Goal: Information Seeking & Learning: Find specific fact

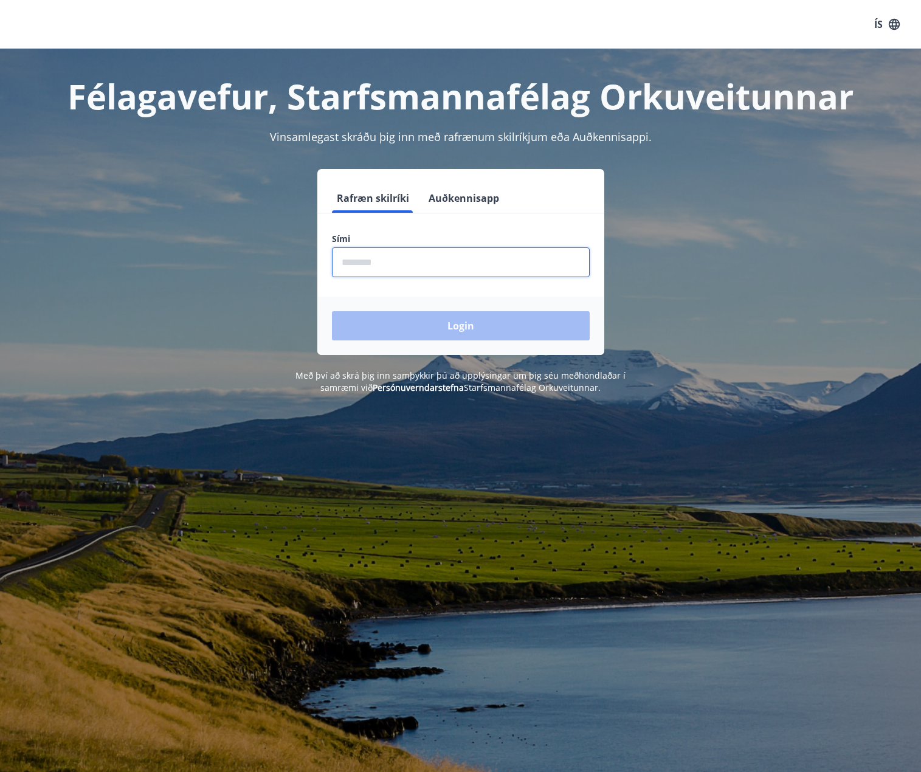
click at [376, 261] on input "phone" at bounding box center [461, 263] width 258 height 30
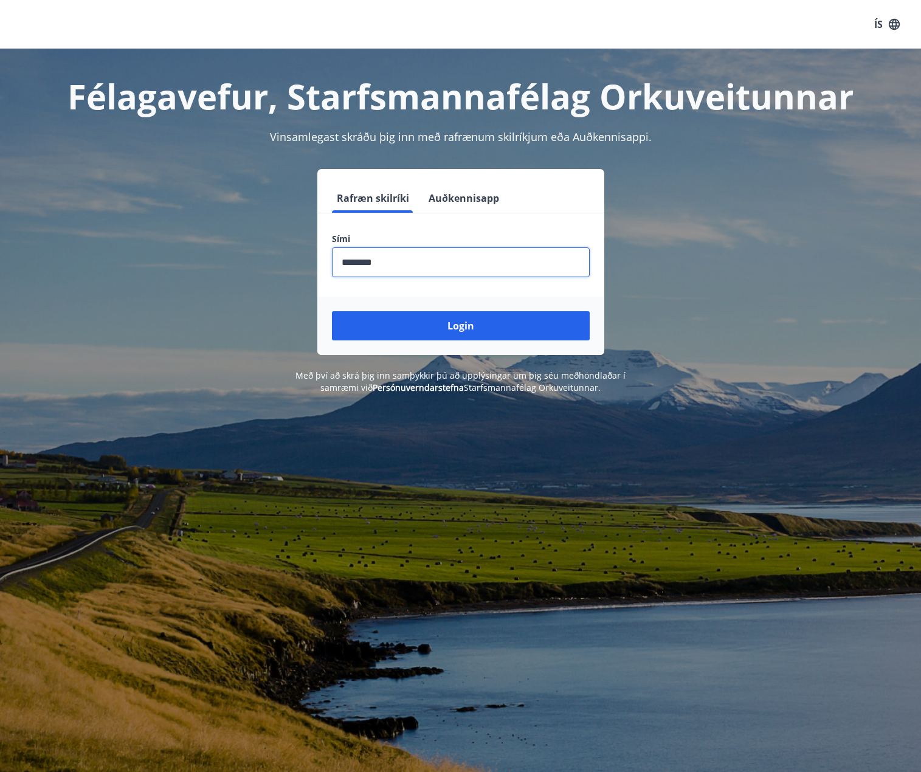
click at [332, 311] on button "Login" at bounding box center [461, 325] width 258 height 29
drag, startPoint x: 370, startPoint y: 264, endPoint x: 658, endPoint y: 289, distance: 289.4
click at [658, 289] on div "Rafræn skilríki Auðkennisapp Sími ​ Login" at bounding box center [461, 262] width 847 height 186
type input "********"
click at [332, 311] on button "Login" at bounding box center [461, 325] width 258 height 29
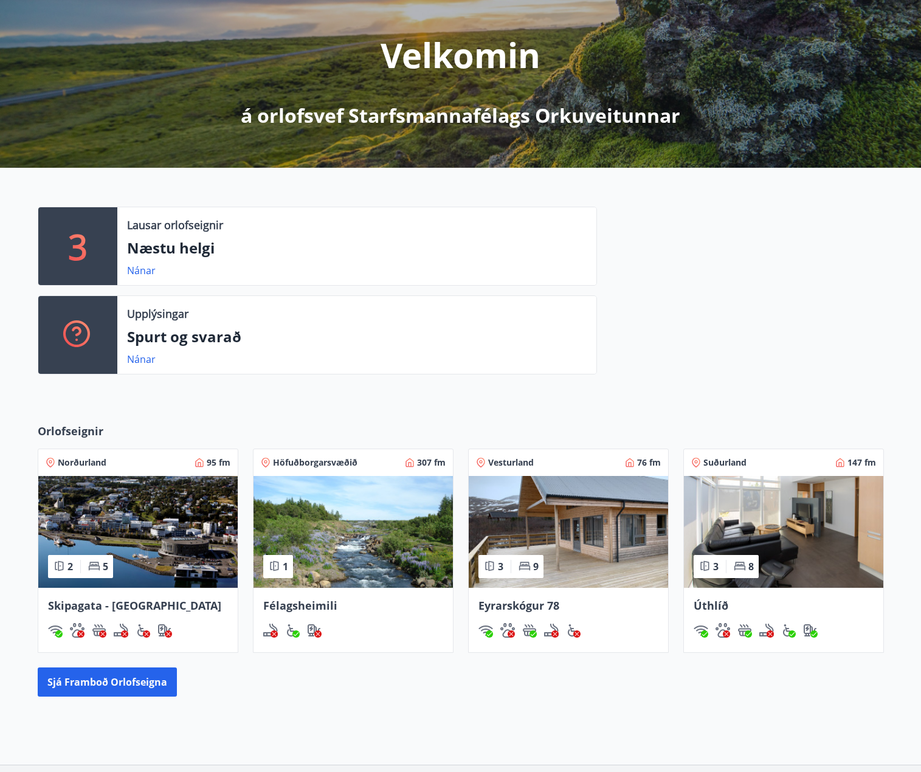
scroll to position [231, 0]
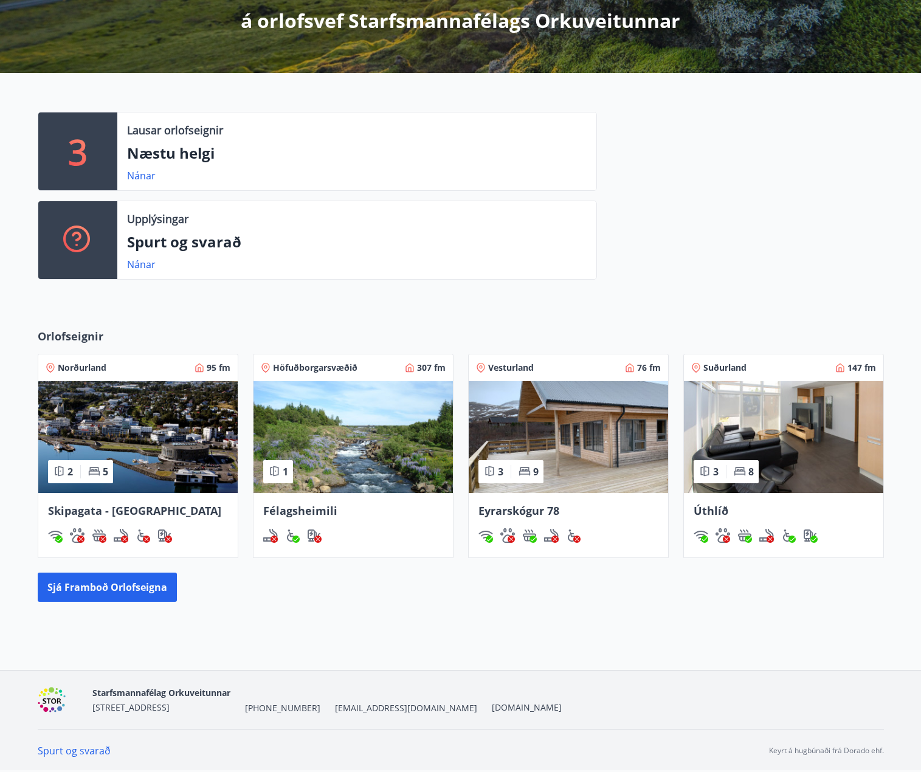
click at [397, 473] on img at bounding box center [353, 437] width 199 height 112
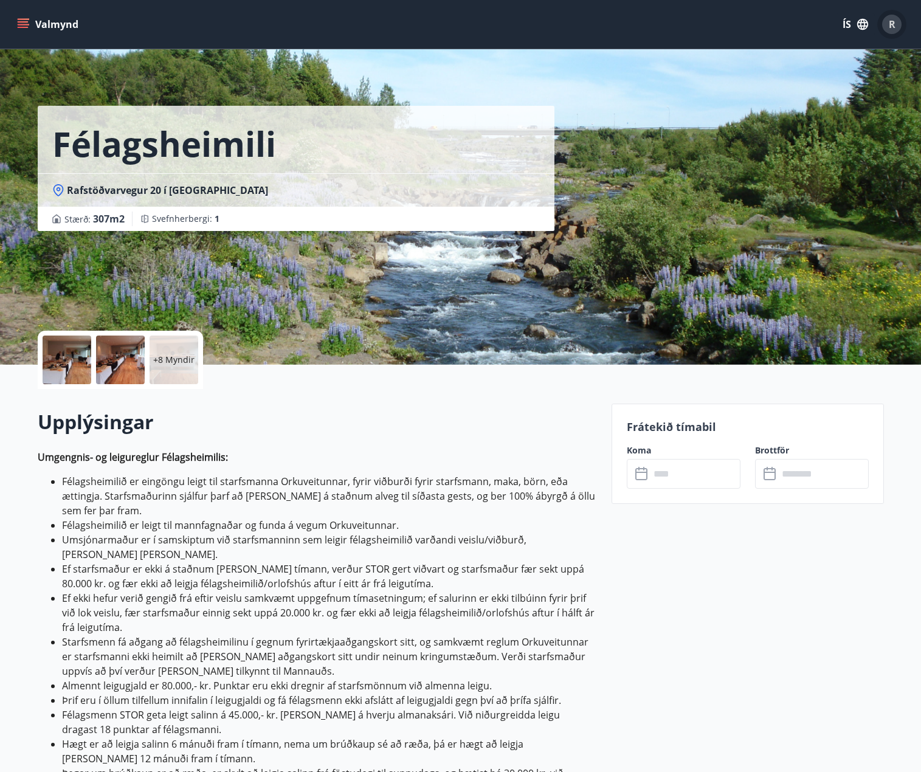
click at [893, 34] on button "R" at bounding box center [892, 24] width 29 height 29
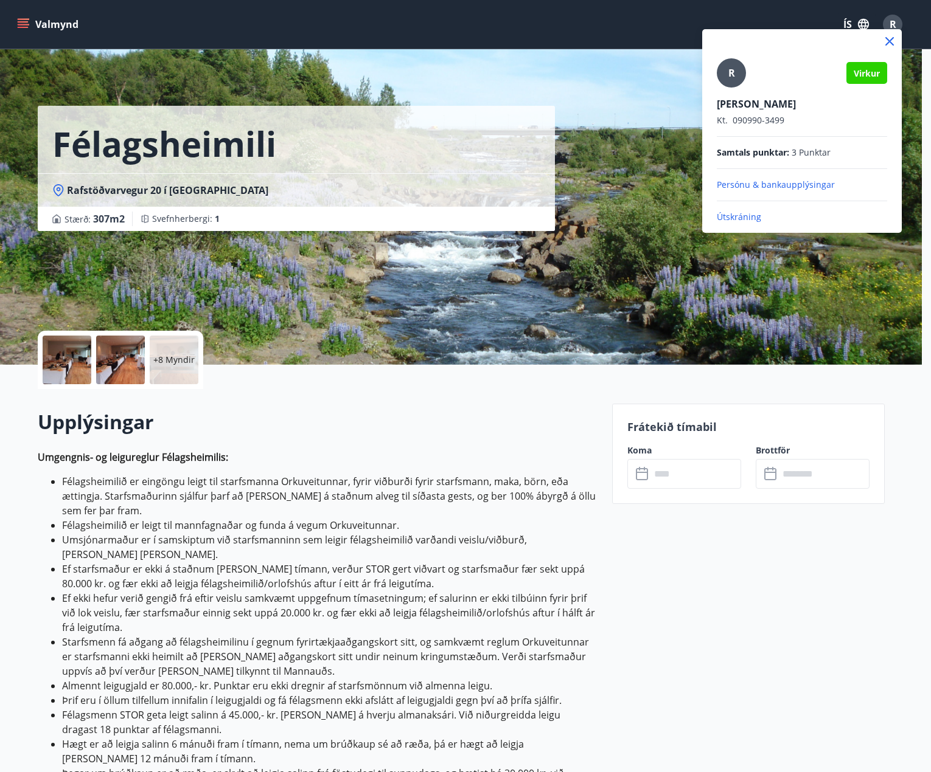
click at [895, 40] on icon at bounding box center [889, 41] width 15 height 15
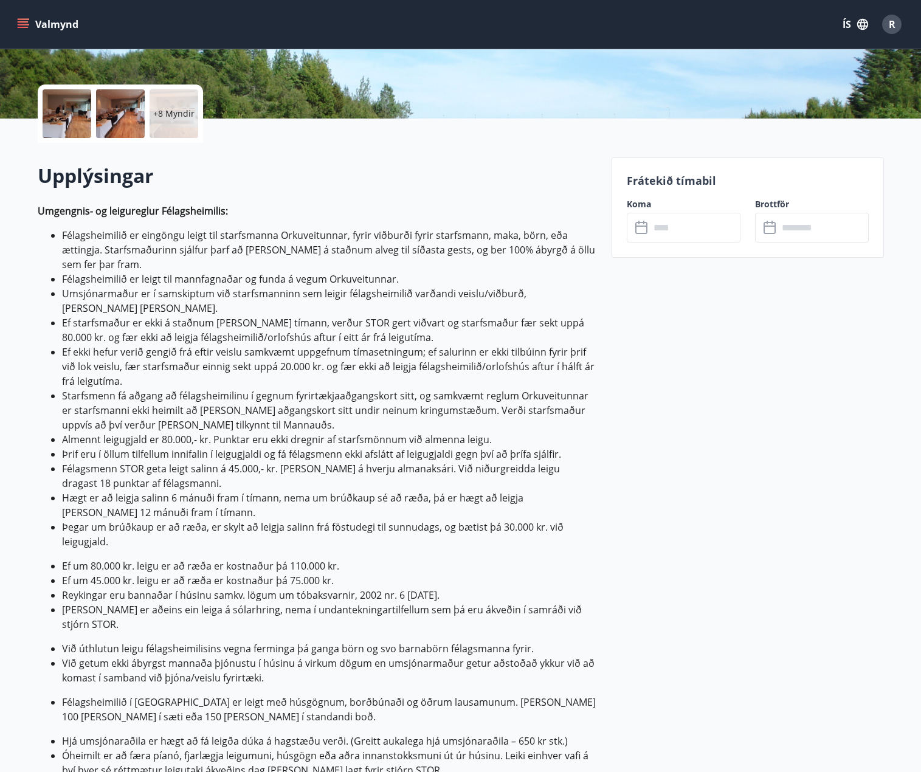
scroll to position [243, 0]
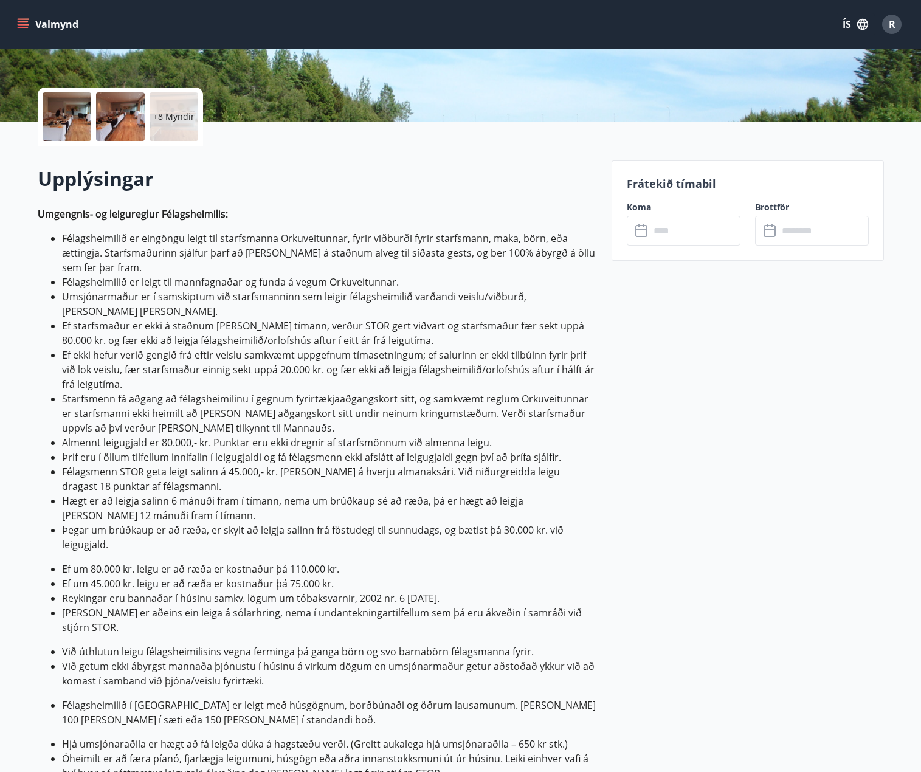
click at [163, 527] on li "Þegar um brúðkaup er að ræða, er skylt að leigja salinn frá föstudegi til sunnu…" at bounding box center [329, 537] width 535 height 29
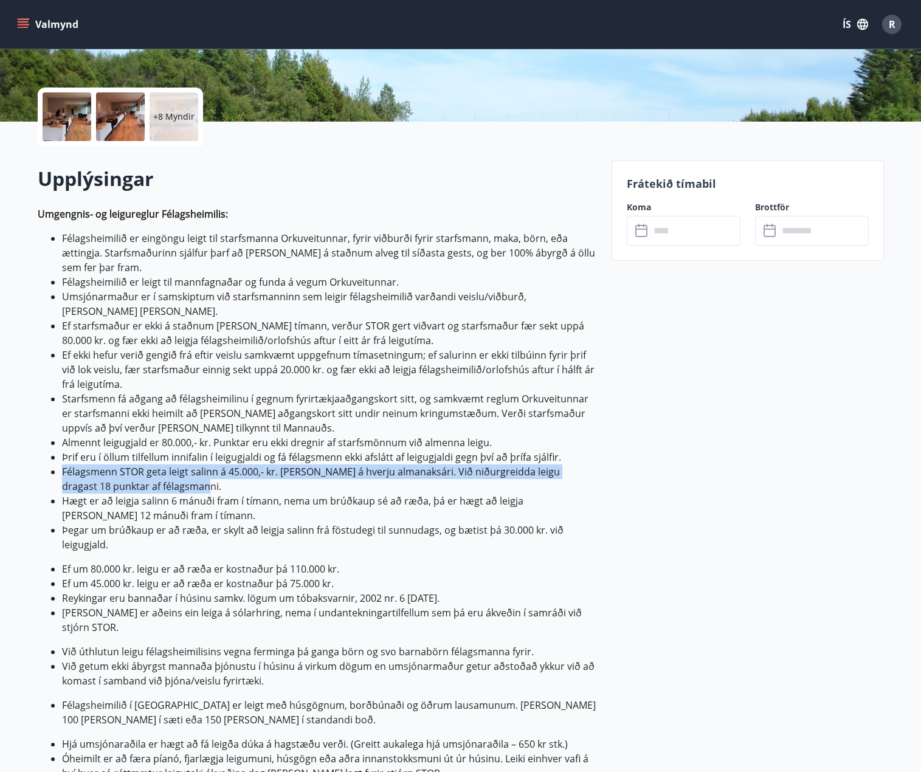
drag, startPoint x: 59, startPoint y: 454, endPoint x: 178, endPoint y: 471, distance: 120.3
click at [178, 471] on ul "Félagsheimilið er eingöngu leigt til starfsmanna Orkuveitunnar, fyrir viðburði …" at bounding box center [318, 391] width 560 height 321
copy li "Félagsmenn STOR geta leigt salinn á 45.000,- kr. [PERSON_NAME] á hverju almanak…"
